Goal: Task Accomplishment & Management: Use online tool/utility

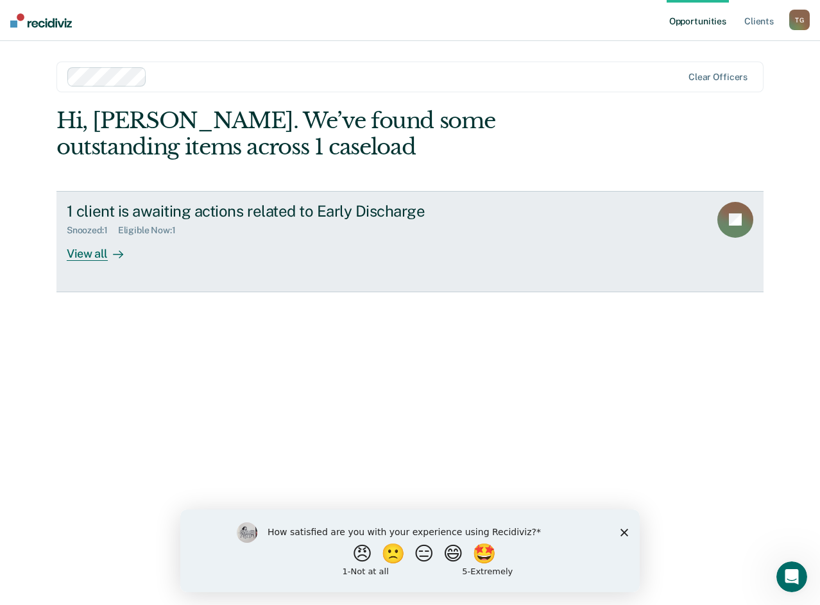
click at [84, 249] on div "View all" at bounding box center [103, 248] width 72 height 25
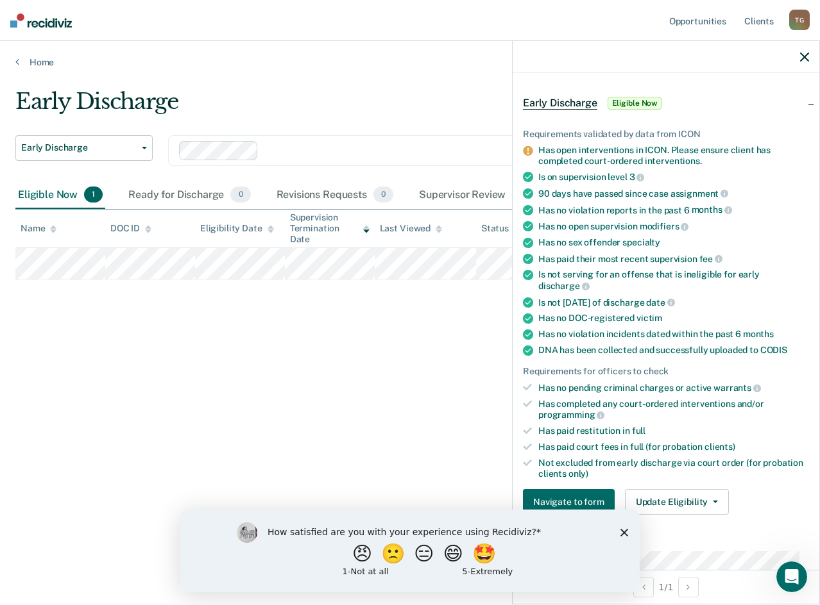
scroll to position [64, 0]
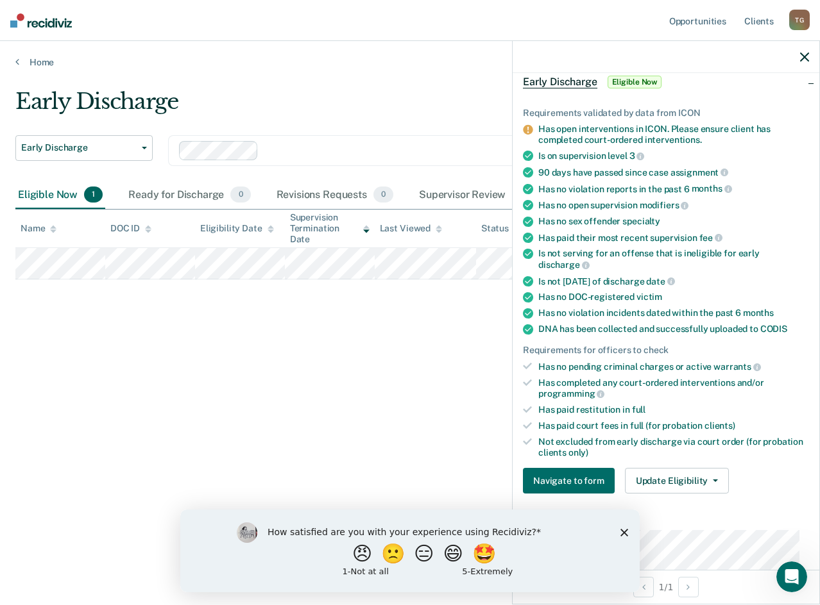
click at [628, 533] on div "How satisfied are you with your experience using Recidiviz? 😠 🙁 😑 😄 🤩 1 - Not a…" at bounding box center [409, 550] width 459 height 83
click at [623, 532] on polygon "Close survey" at bounding box center [624, 532] width 8 height 8
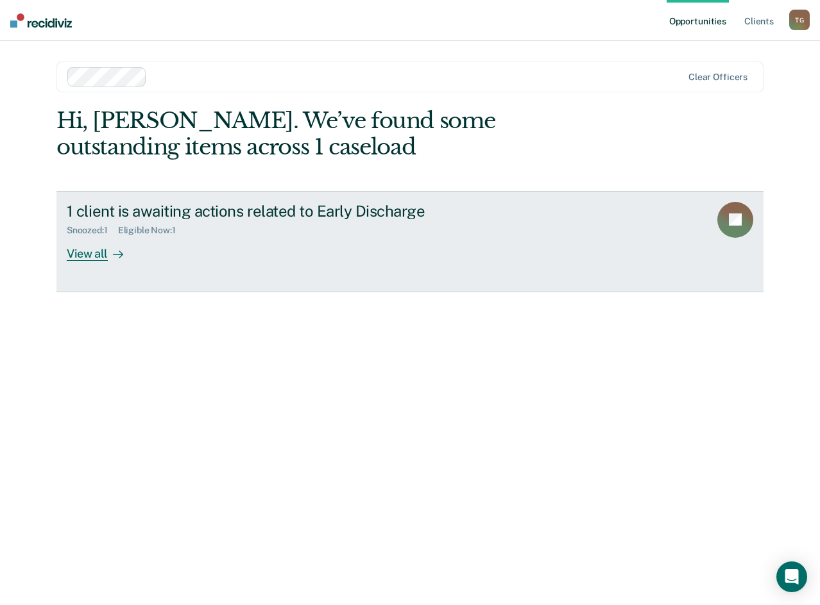
click at [85, 246] on div "View all" at bounding box center [103, 248] width 72 height 25
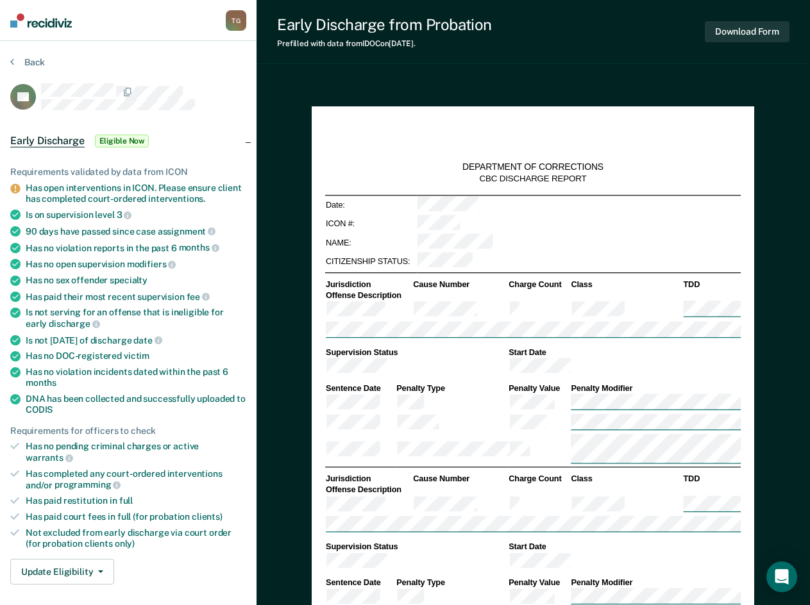
type textarea "x"
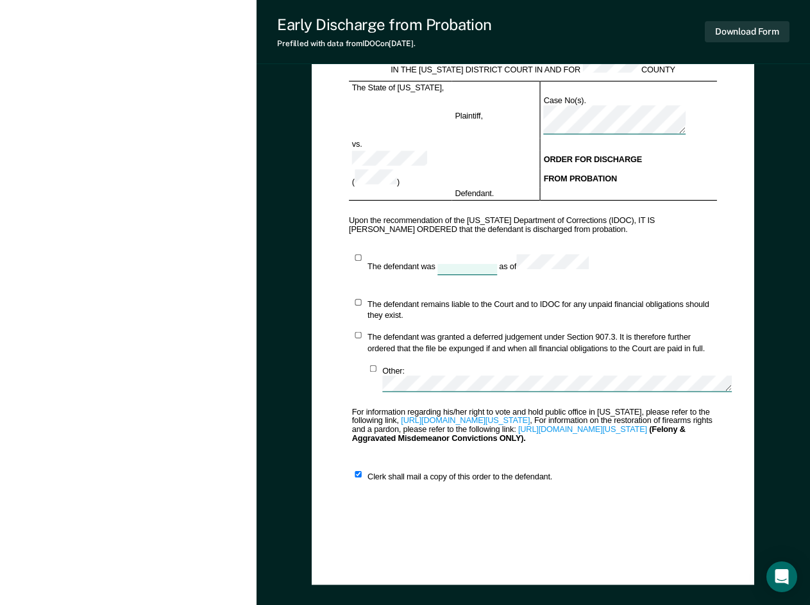
scroll to position [1030, 0]
